Goal: Answer question/provide support

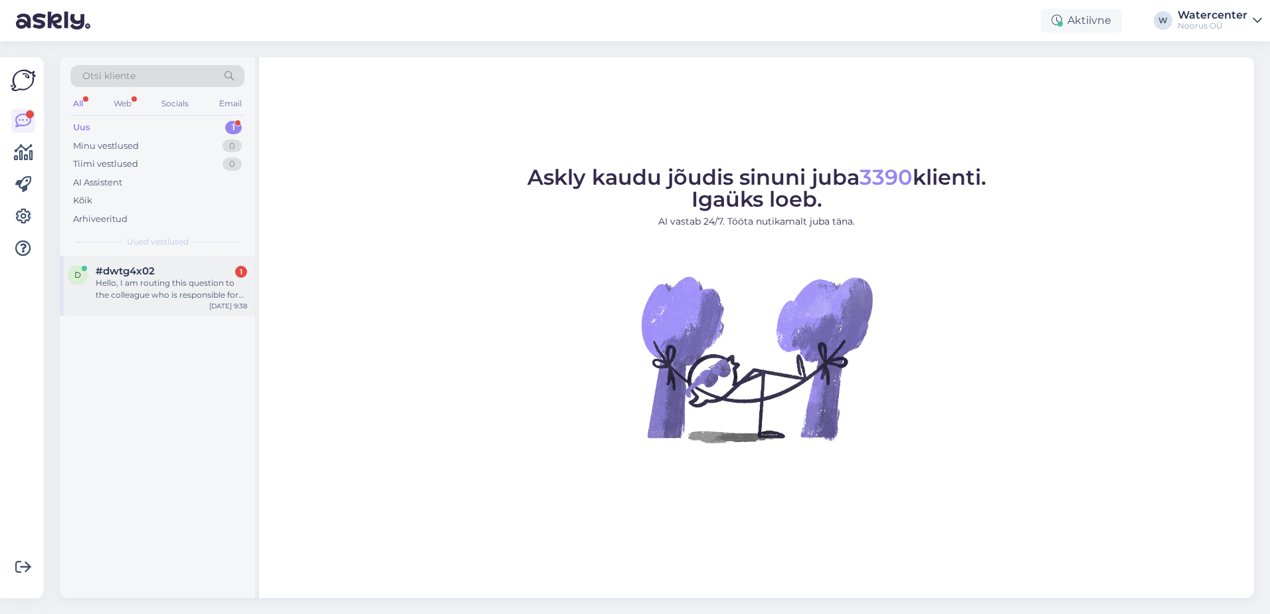
click at [178, 304] on div "d #dwtg4x02 1 Hello, I am routing this question to the colleague who is respons…" at bounding box center [157, 286] width 195 height 60
click at [82, 292] on div "d #dwtg4x02 Hello, I am routing this question to the colleague who is responsib…" at bounding box center [157, 283] width 179 height 36
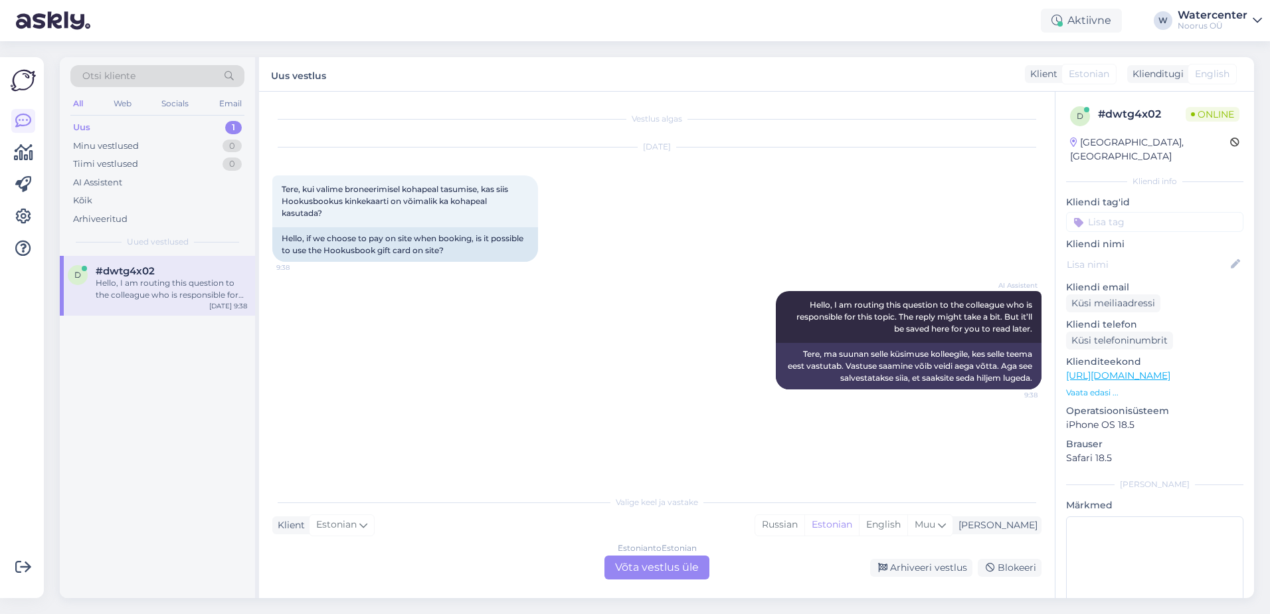
click at [631, 568] on div "Estonian to Estonian Võta vestlus üle" at bounding box center [656, 567] width 105 height 24
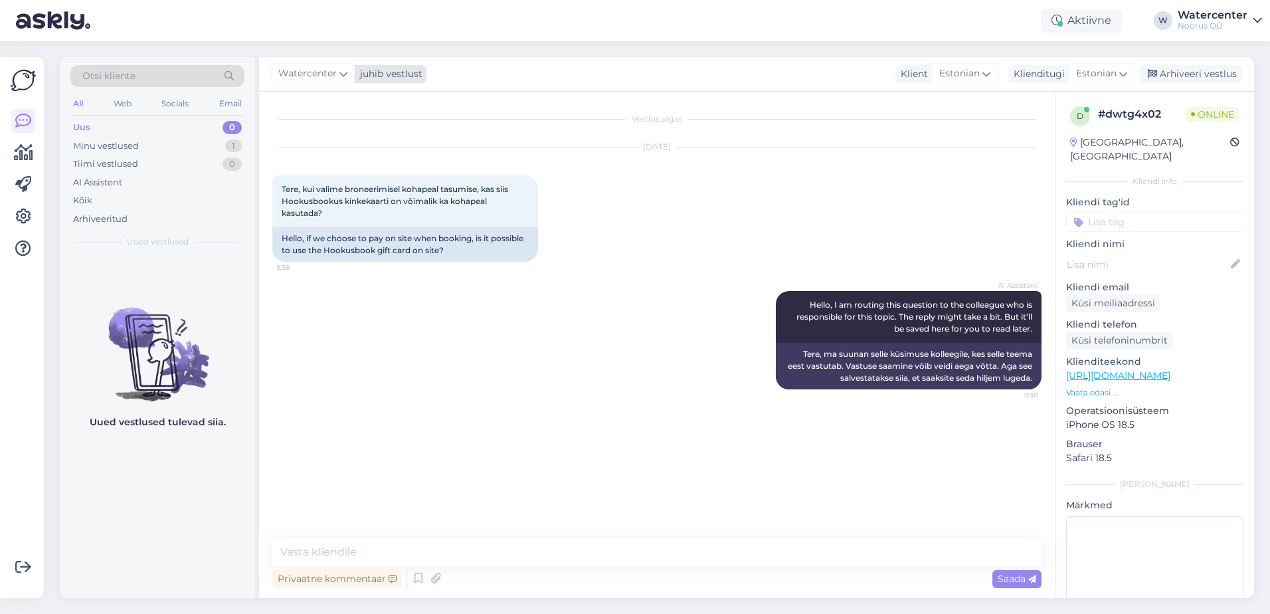
click at [339, 73] on icon at bounding box center [343, 73] width 8 height 15
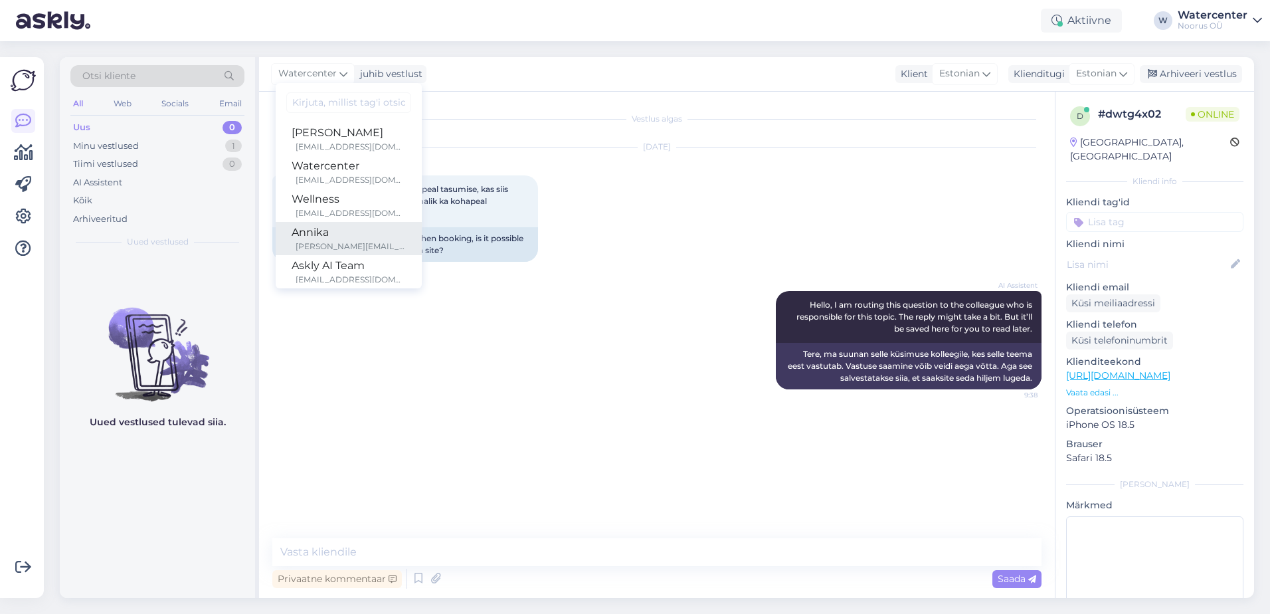
click at [335, 245] on div "[PERSON_NAME][EMAIL_ADDRESS][DOMAIN_NAME]" at bounding box center [350, 246] width 110 height 12
